Goal: Find specific page/section: Find specific page/section

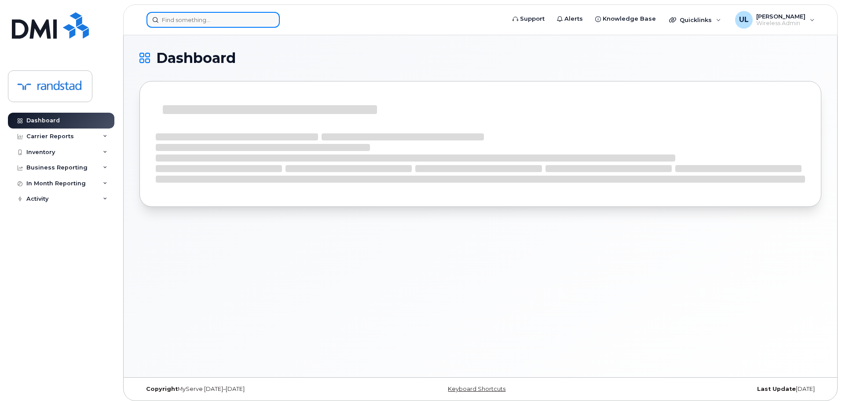
click at [222, 17] on input at bounding box center [212, 20] width 133 height 16
paste input "[PERSON_NAME]"
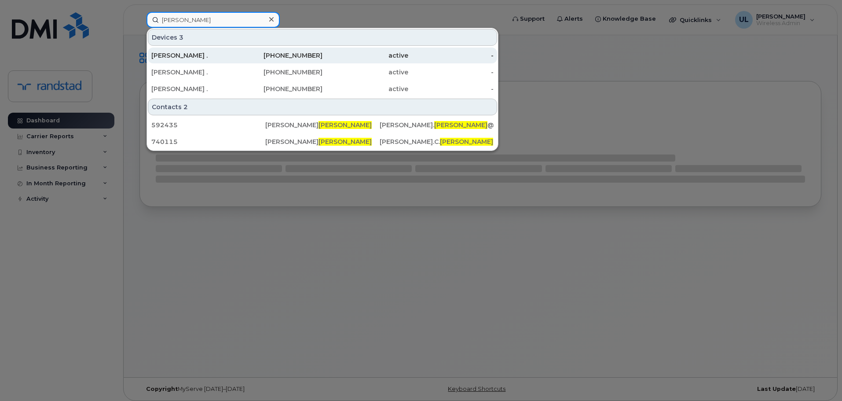
type input "[PERSON_NAME]"
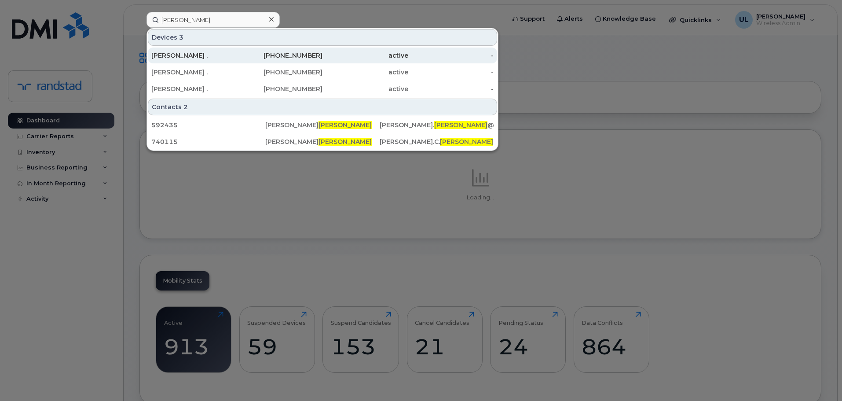
click at [214, 55] on div "[PERSON_NAME] ." at bounding box center [194, 55] width 86 height 9
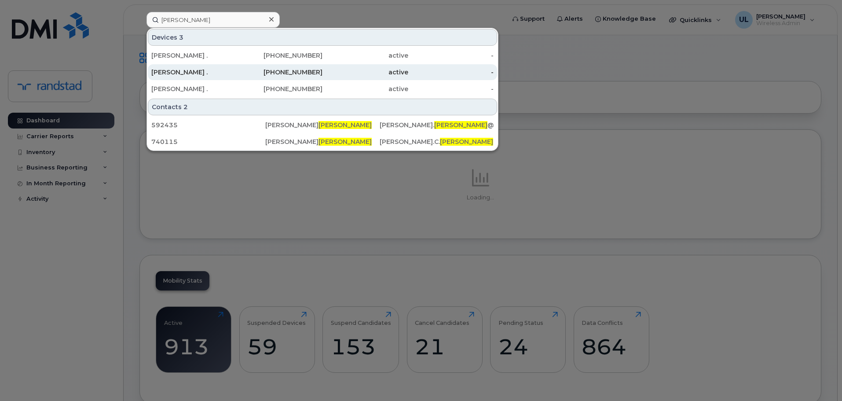
click at [192, 72] on div "[PERSON_NAME] ." at bounding box center [194, 72] width 86 height 9
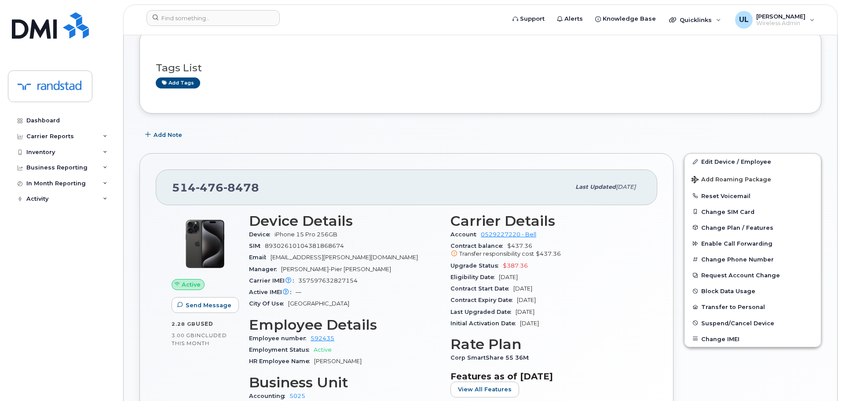
scroll to position [132, 0]
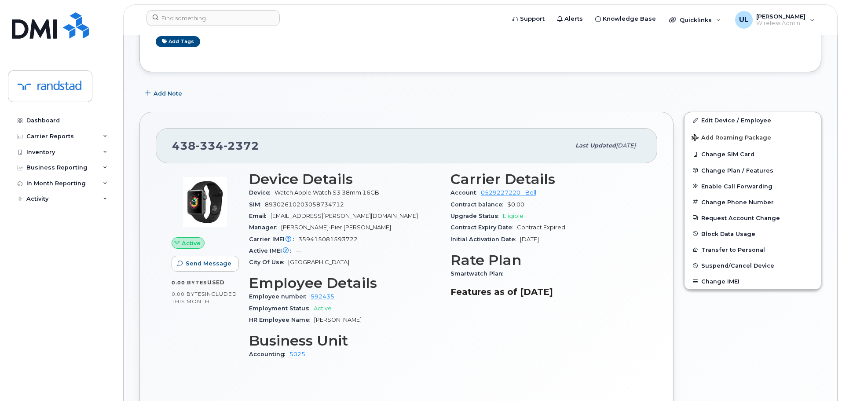
scroll to position [207, 0]
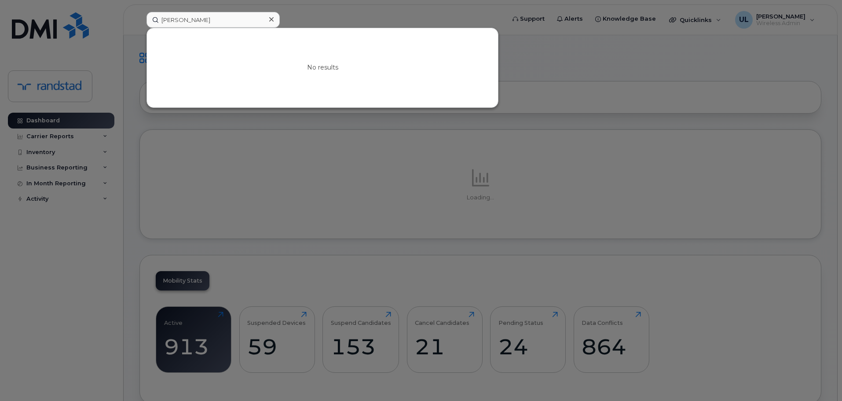
type input "LAFLEUR"
